Goal: Task Accomplishment & Management: Manage account settings

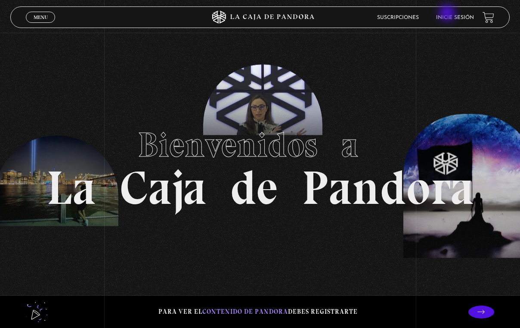
click at [448, 14] on li "Inicie sesión" at bounding box center [455, 17] width 38 height 13
click at [449, 21] on li "Inicie sesión" at bounding box center [455, 17] width 38 height 13
click at [450, 19] on link "Inicie sesión" at bounding box center [455, 17] width 38 height 5
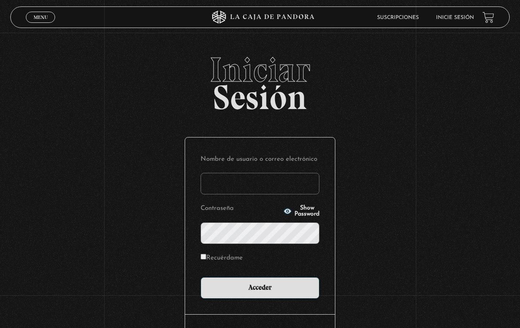
type input "[EMAIL_ADDRESS][DOMAIN_NAME]"
click at [263, 286] on input "Acceder" at bounding box center [260, 288] width 119 height 22
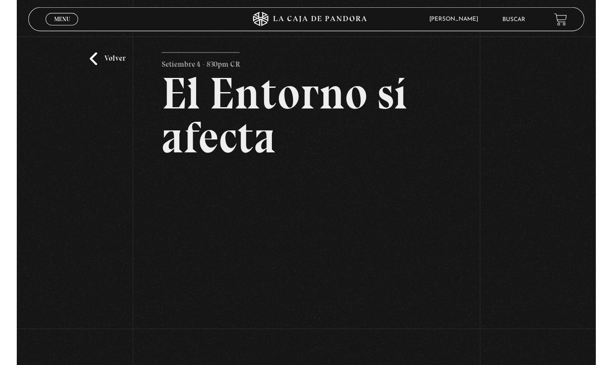
scroll to position [29, 0]
